Goal: Task Accomplishment & Management: Use online tool/utility

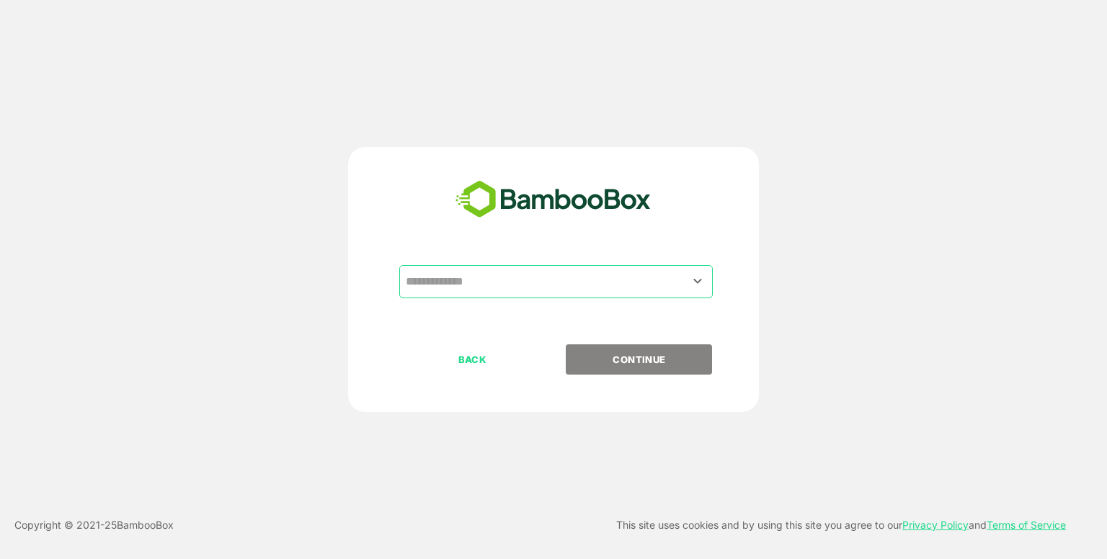
click at [514, 276] on input "text" at bounding box center [556, 281] width 308 height 27
drag, startPoint x: 709, startPoint y: 287, endPoint x: 698, endPoint y: 284, distance: 11.4
click at [698, 284] on div "​" at bounding box center [555, 281] width 313 height 33
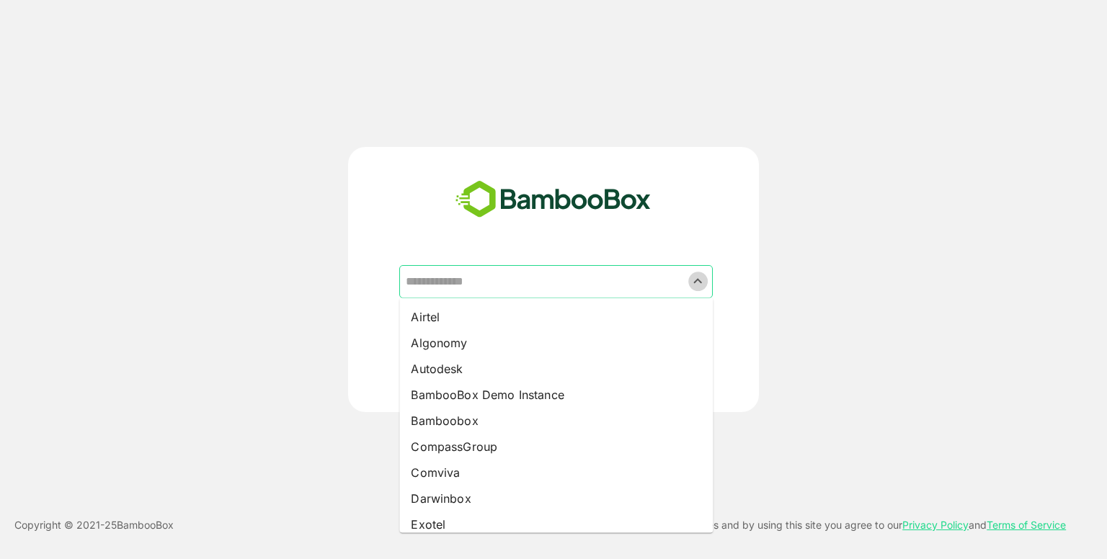
click at [698, 284] on icon "Close" at bounding box center [697, 280] width 17 height 17
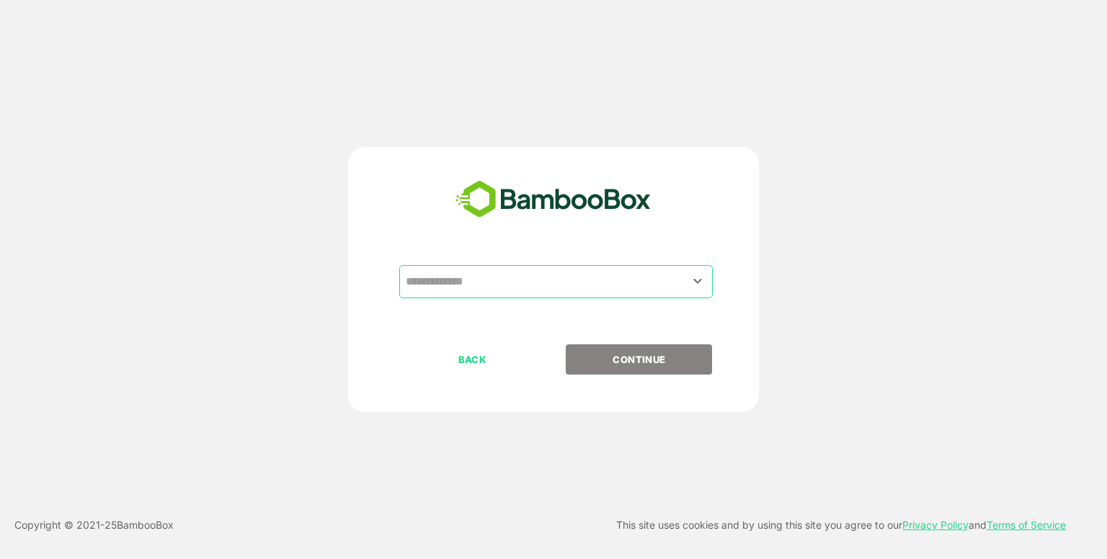
click at [698, 284] on icon "Open" at bounding box center [697, 280] width 17 height 17
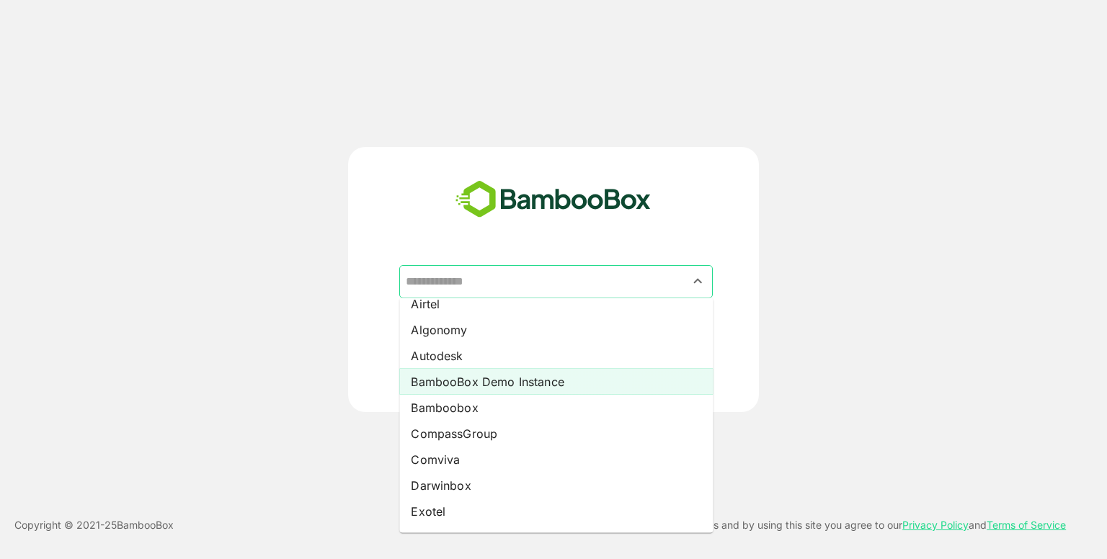
scroll to position [14, 0]
click at [585, 380] on li "BambooBox Demo Instance" at bounding box center [555, 380] width 313 height 26
type input "**********"
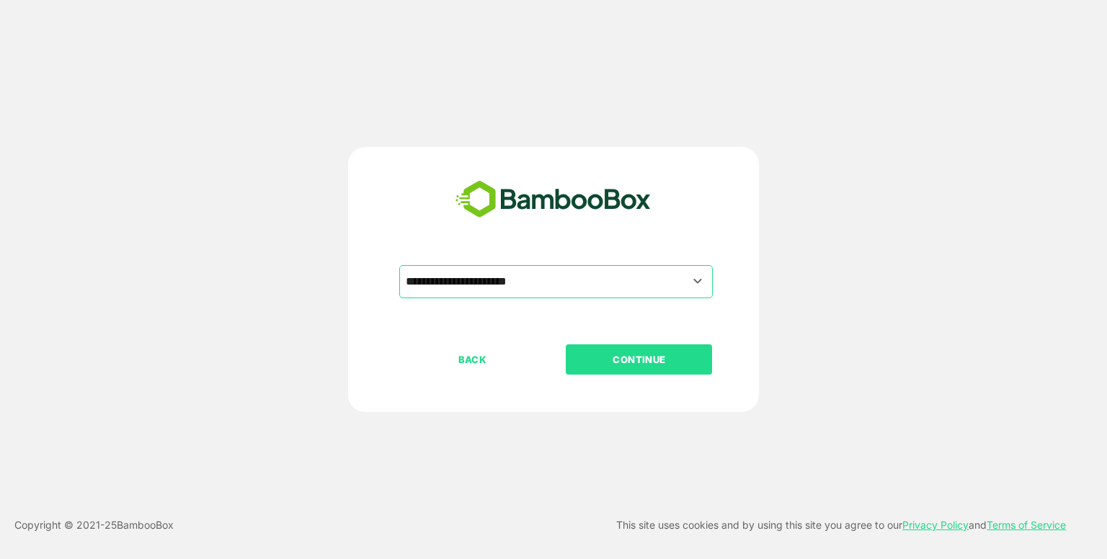
click at [683, 367] on button "CONTINUE" at bounding box center [639, 359] width 146 height 30
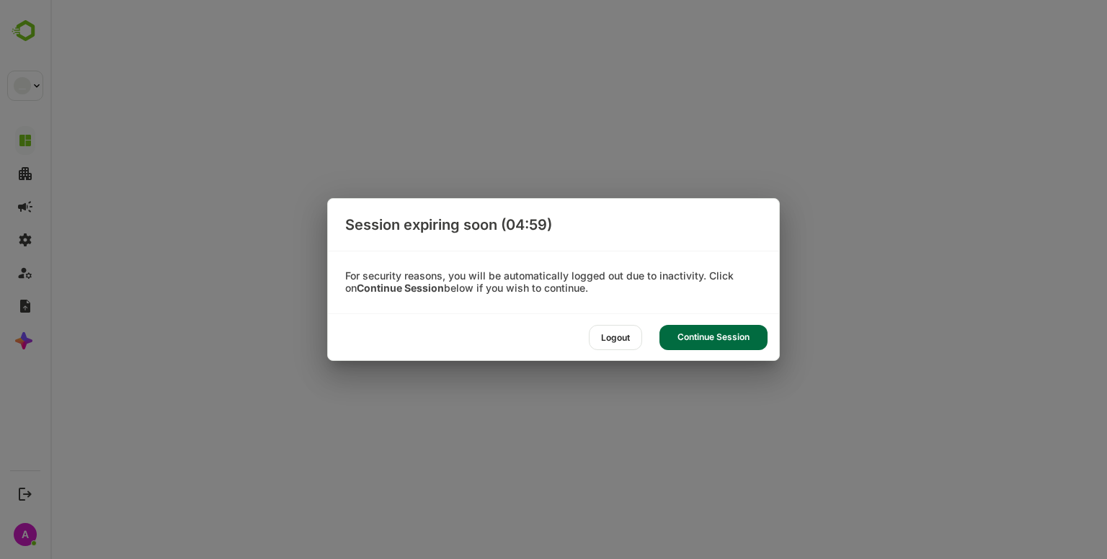
click at [700, 341] on div "Continue Session" at bounding box center [713, 337] width 108 height 25
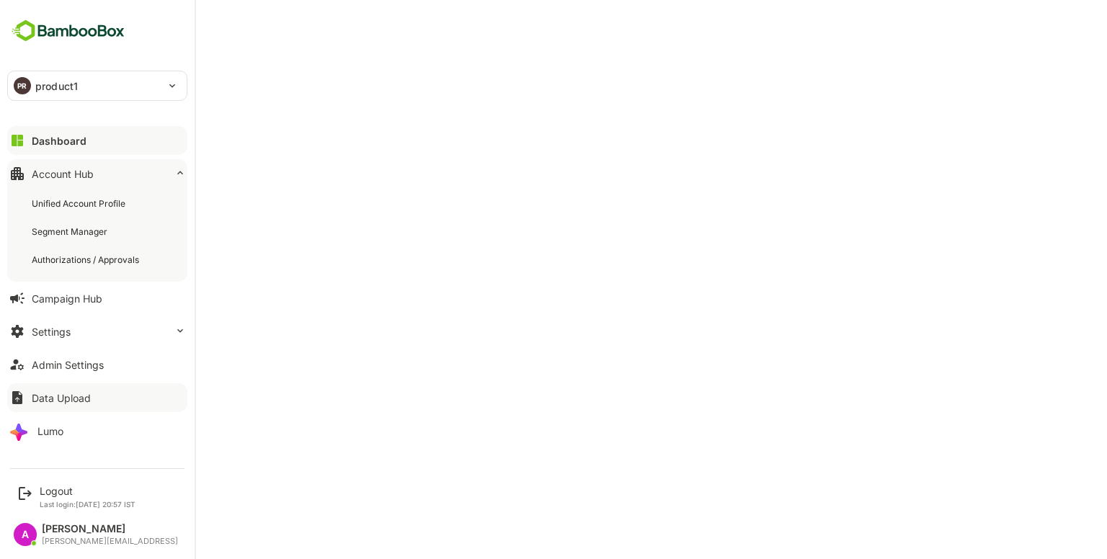
click at [74, 396] on div "Data Upload" at bounding box center [61, 398] width 59 height 12
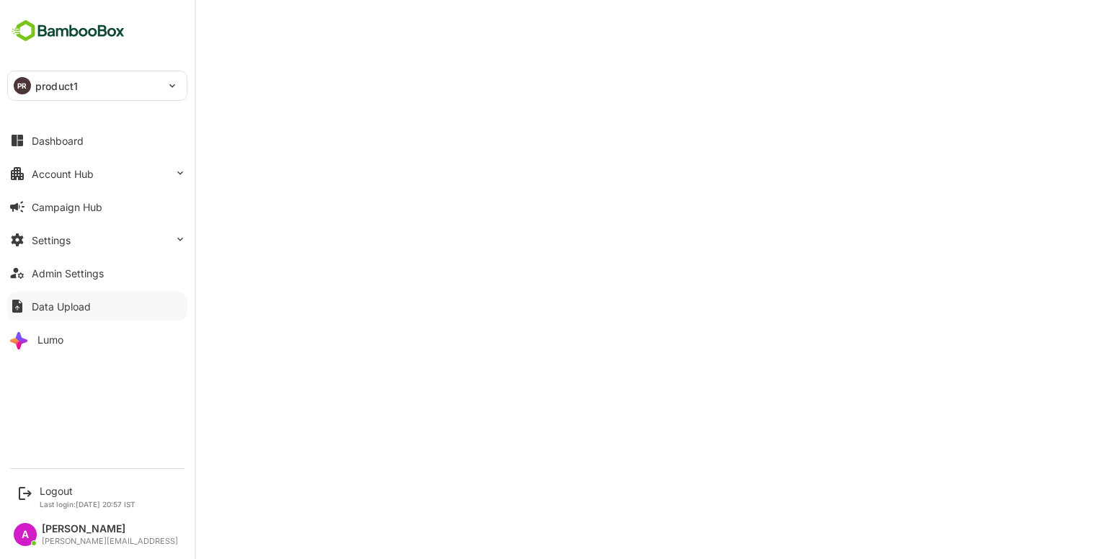
click at [38, 308] on div "Data Upload" at bounding box center [61, 306] width 59 height 12
